Goal: Task Accomplishment & Management: Use online tool/utility

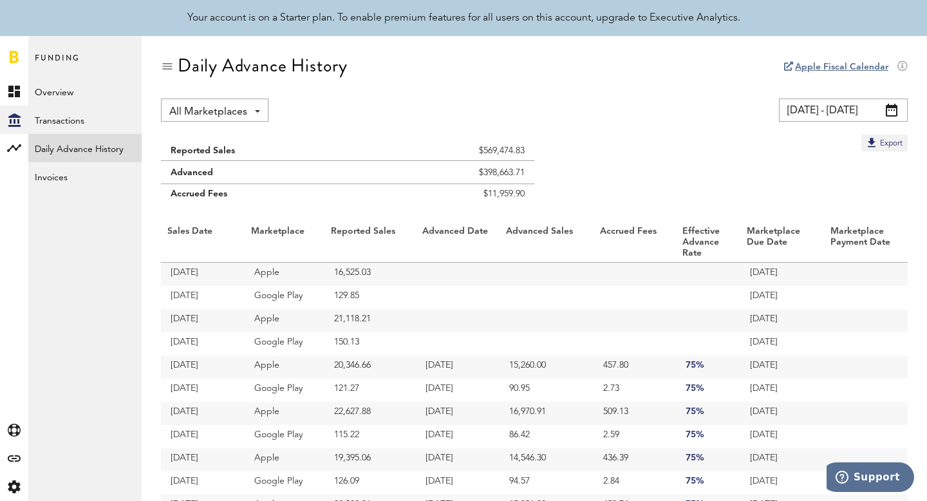
click at [112, 148] on link "Daily Advance History" at bounding box center [84, 148] width 113 height 28
click at [90, 169] on link "Invoices" at bounding box center [84, 176] width 113 height 28
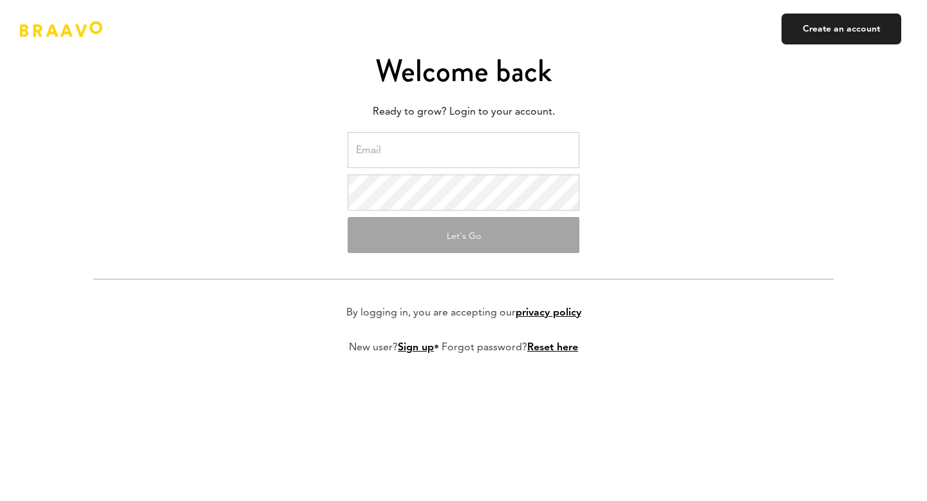
click at [474, 153] on input "email" at bounding box center [464, 150] width 232 height 36
type input "[PERSON_NAME][EMAIL_ADDRESS][DOMAIN_NAME]"
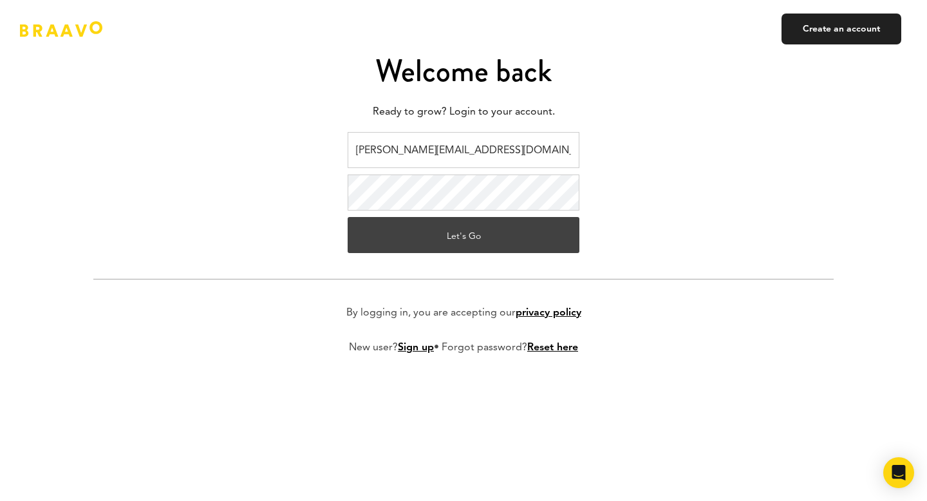
click at [452, 236] on button "Let's Go" at bounding box center [464, 235] width 232 height 36
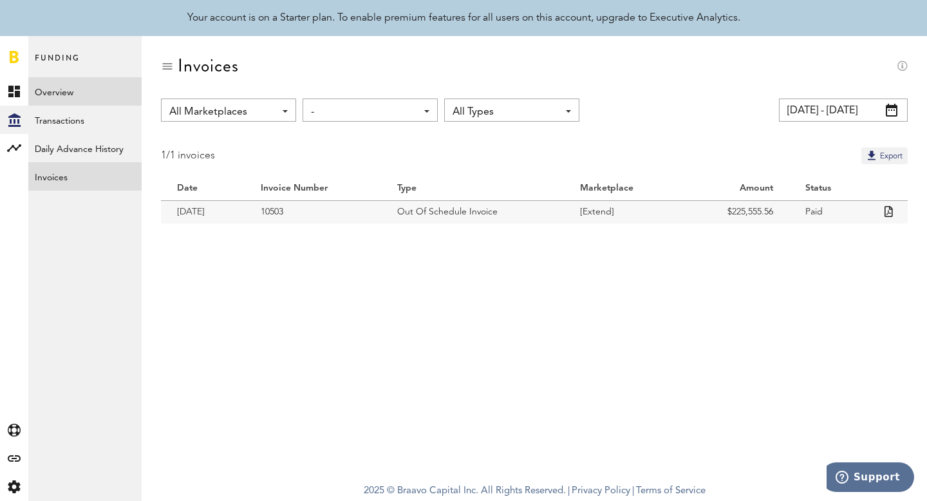
click at [71, 91] on link "Overview" at bounding box center [84, 91] width 113 height 28
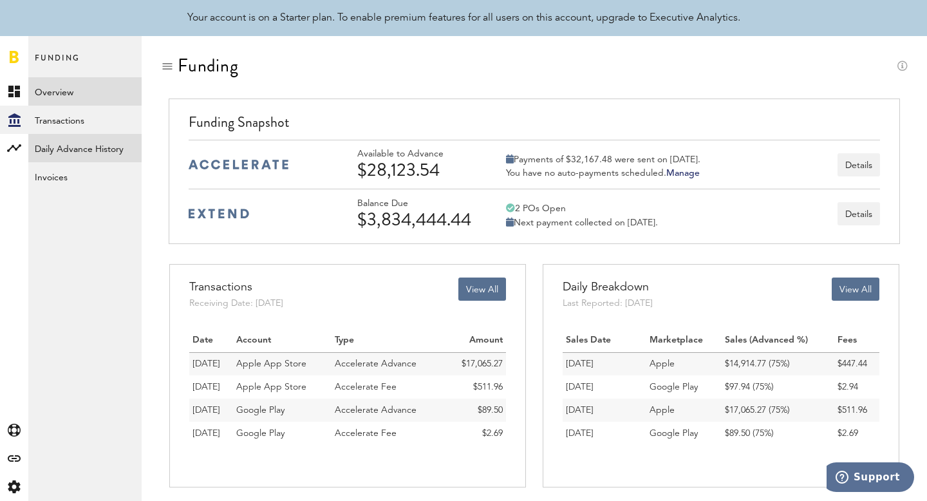
click at [77, 158] on link "Daily Advance History" at bounding box center [84, 148] width 113 height 28
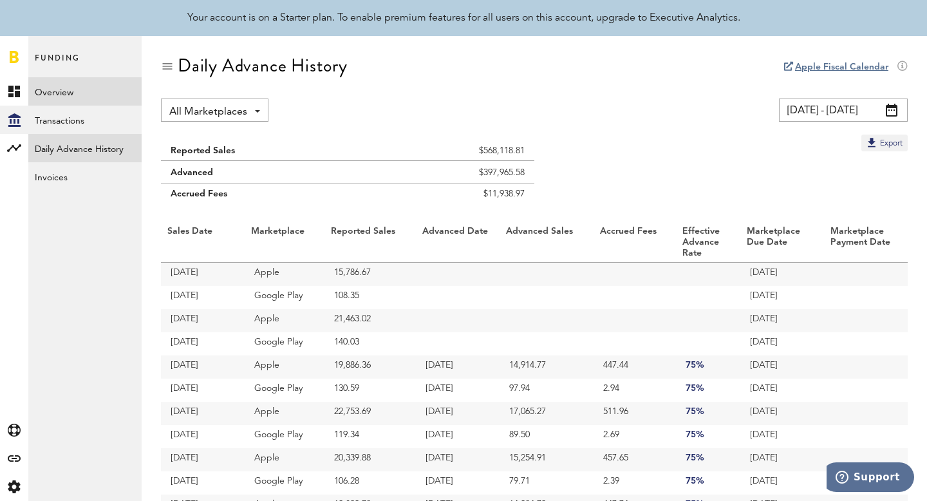
click at [68, 95] on link "Overview" at bounding box center [84, 91] width 113 height 28
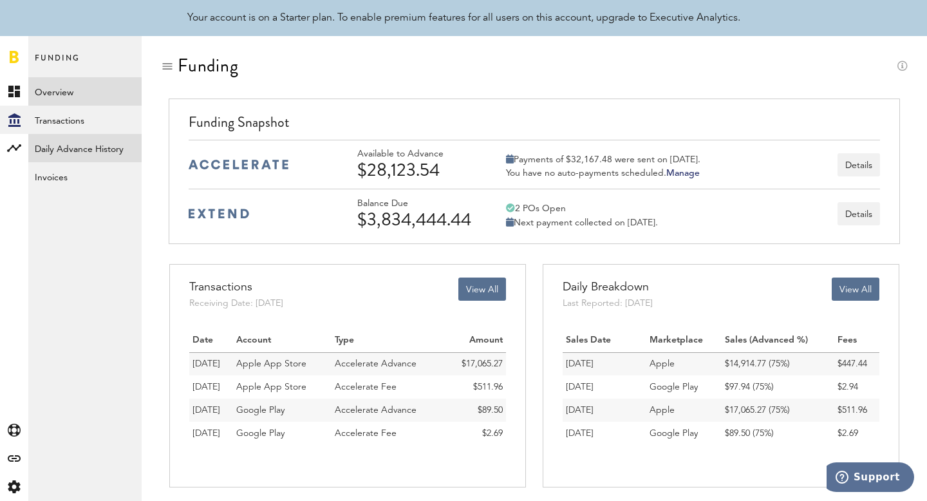
click at [83, 155] on link "Daily Advance History" at bounding box center [84, 148] width 113 height 28
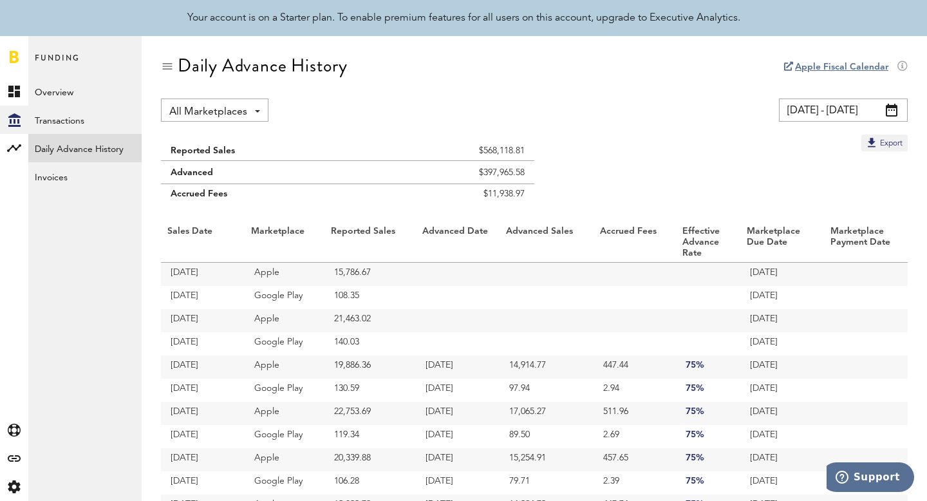
click at [888, 107] on span at bounding box center [892, 110] width 12 height 13
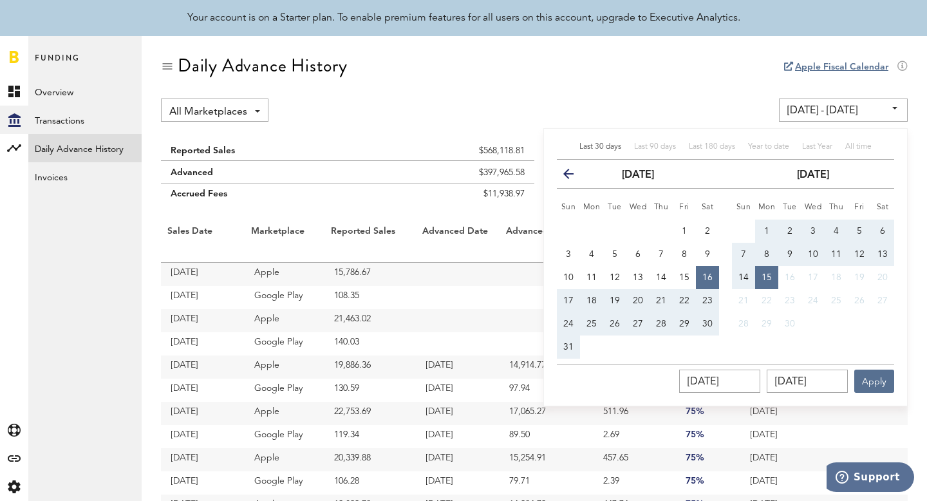
click at [888, 107] on input "08/16/25 - 09/15/25" at bounding box center [843, 110] width 129 height 23
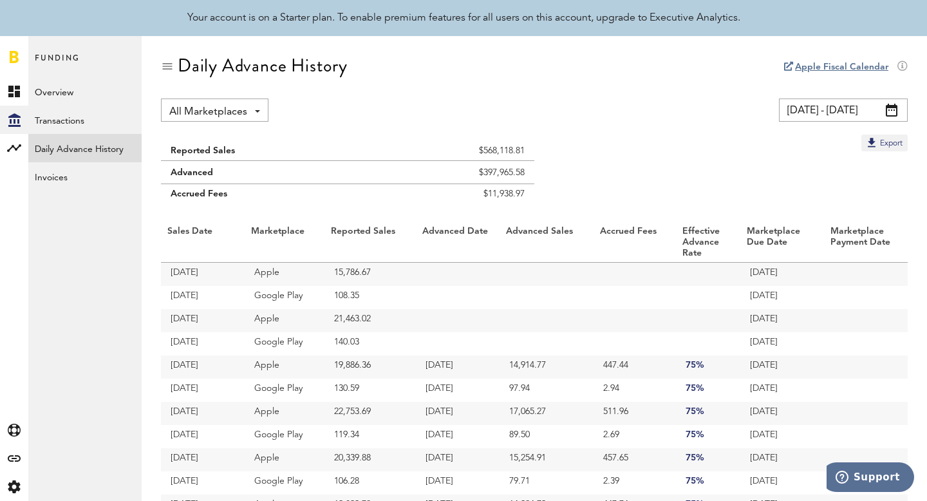
click at [888, 107] on span at bounding box center [892, 110] width 12 height 13
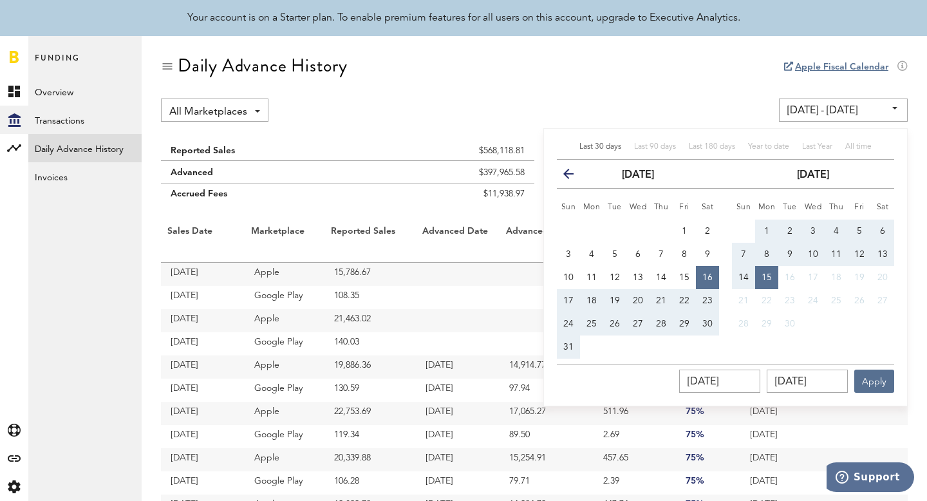
click at [888, 107] on input "08/16/25 - 09/15/25" at bounding box center [843, 110] width 129 height 23
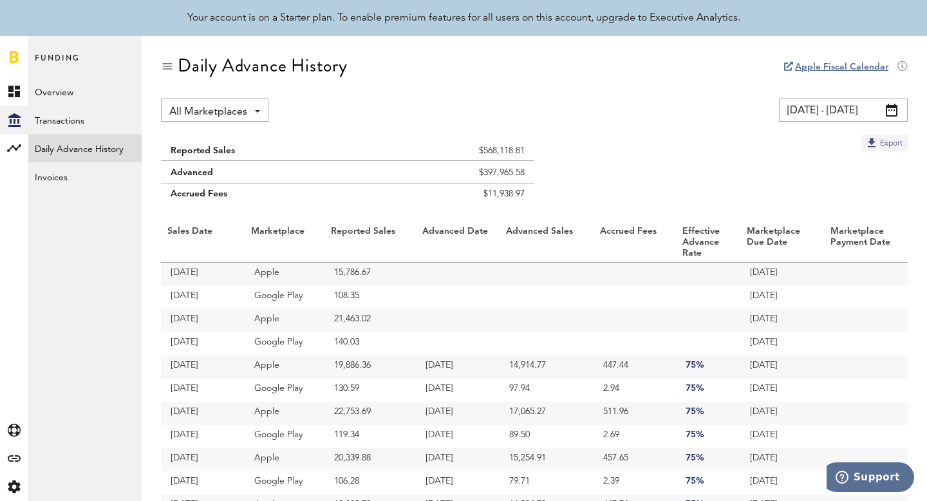
click at [869, 141] on button "Export" at bounding box center [885, 143] width 46 height 17
